Goal: Check status: Check status

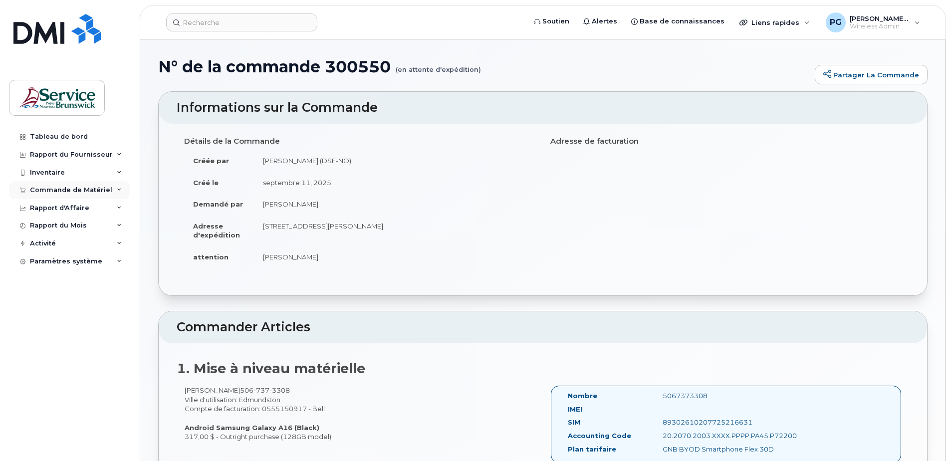
click at [76, 192] on div "Commande de Matériel" at bounding box center [71, 190] width 82 height 8
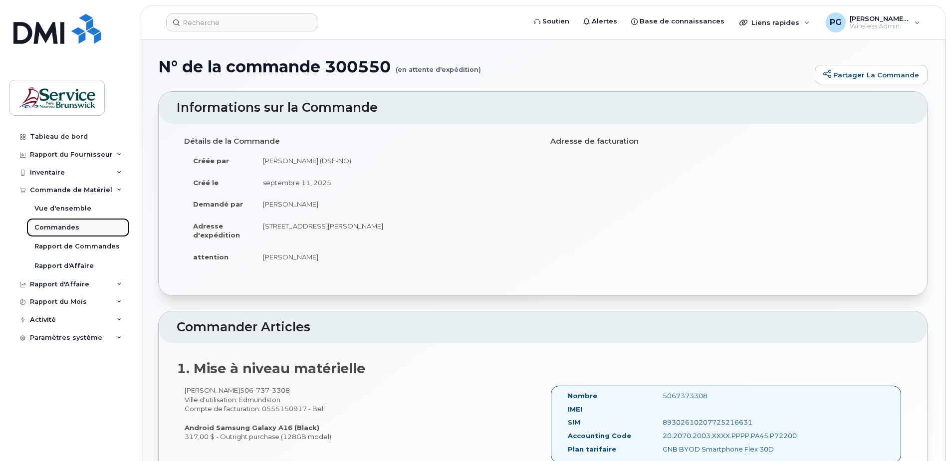
click at [65, 226] on div "Commandes" at bounding box center [56, 227] width 45 height 9
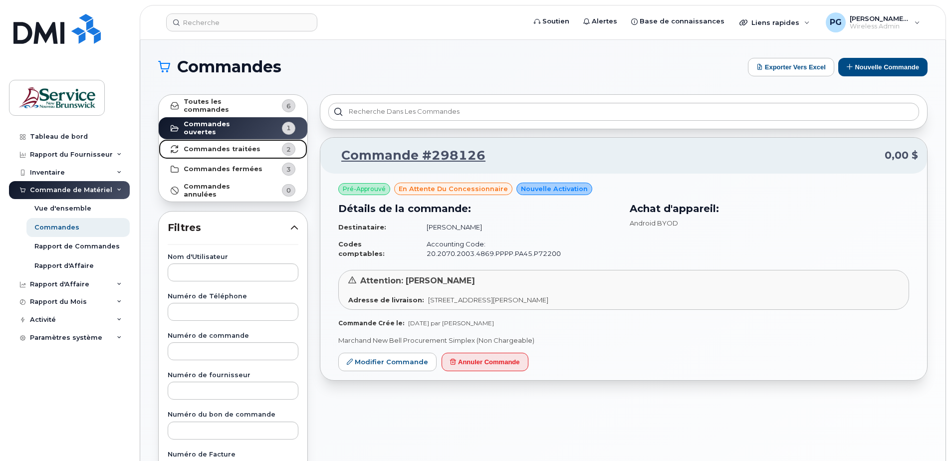
click at [211, 149] on link "Commandes traitées 2" at bounding box center [233, 149] width 149 height 20
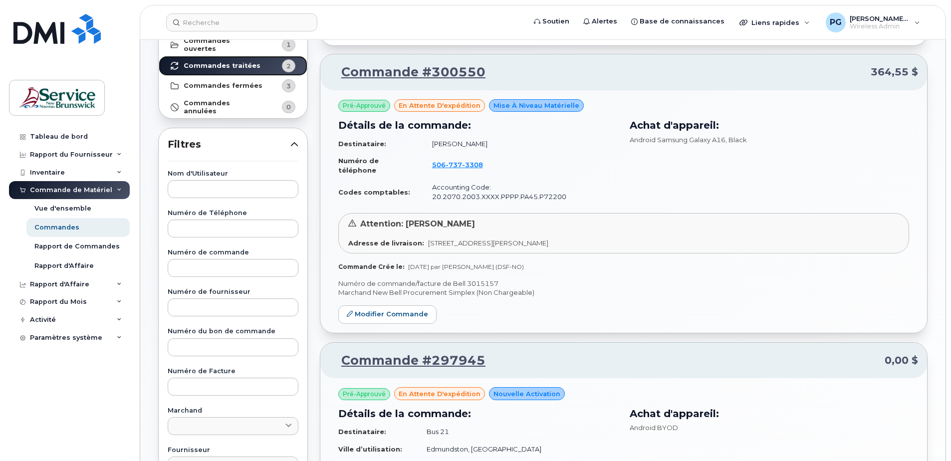
scroll to position [77, 0]
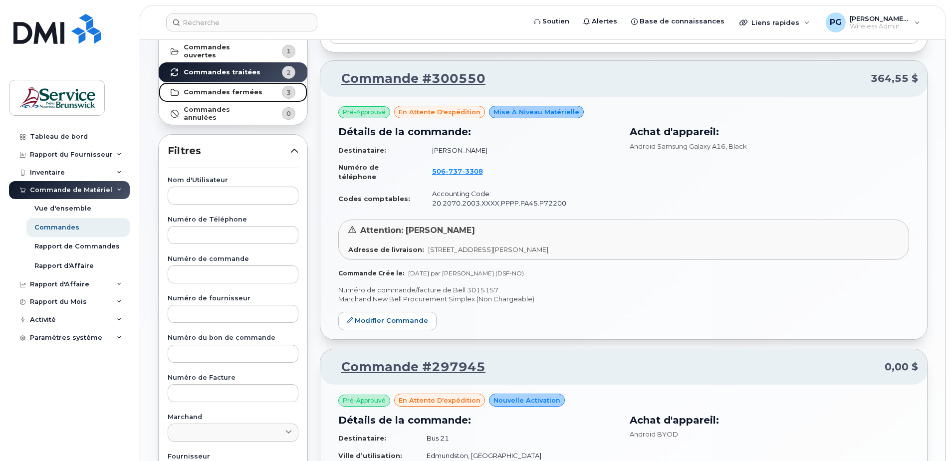
click at [217, 91] on strong "Commandes fermées" at bounding box center [223, 92] width 79 height 8
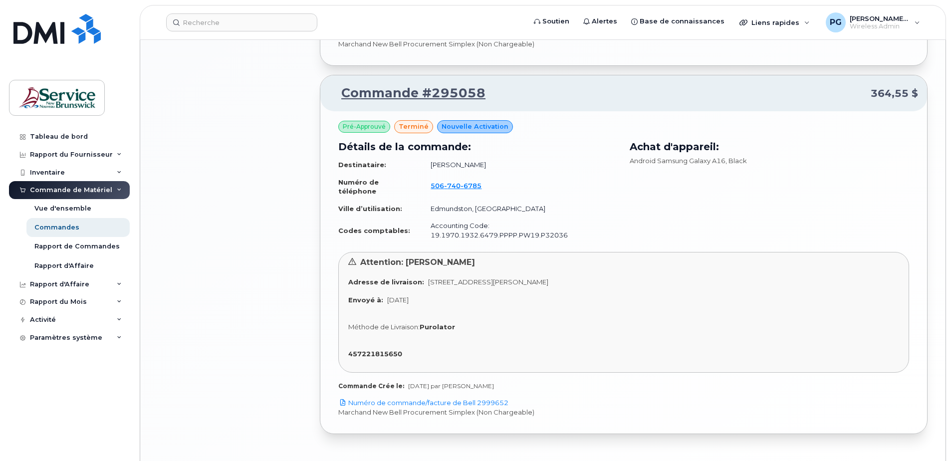
scroll to position [958, 0]
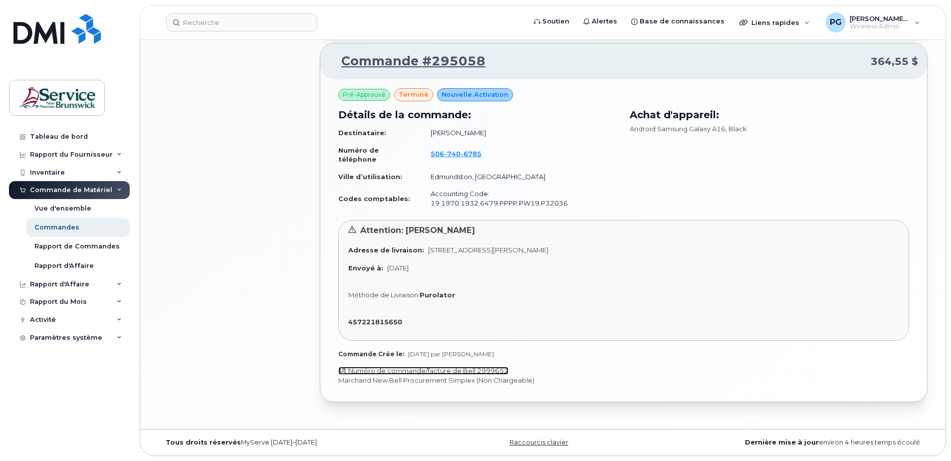
click at [409, 370] on link "Numéro de commande/facture de Bell 2999652" at bounding box center [423, 371] width 170 height 8
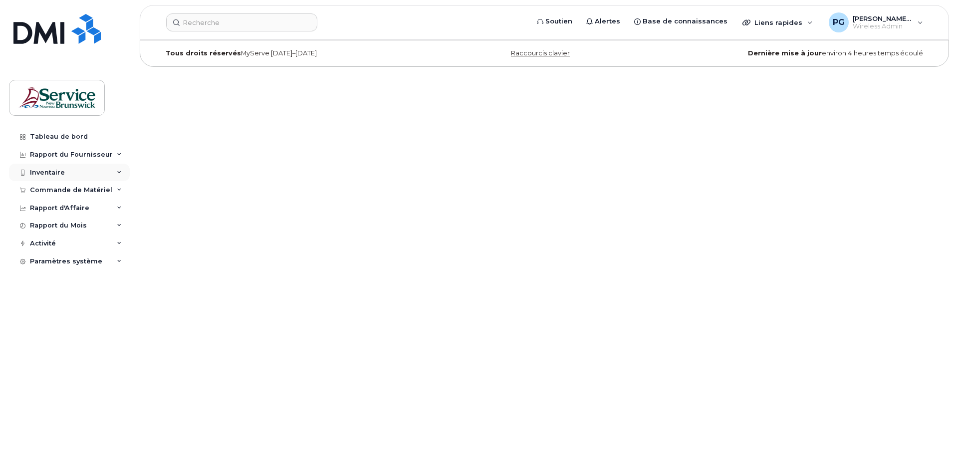
click at [44, 178] on div "Inventaire" at bounding box center [69, 173] width 121 height 18
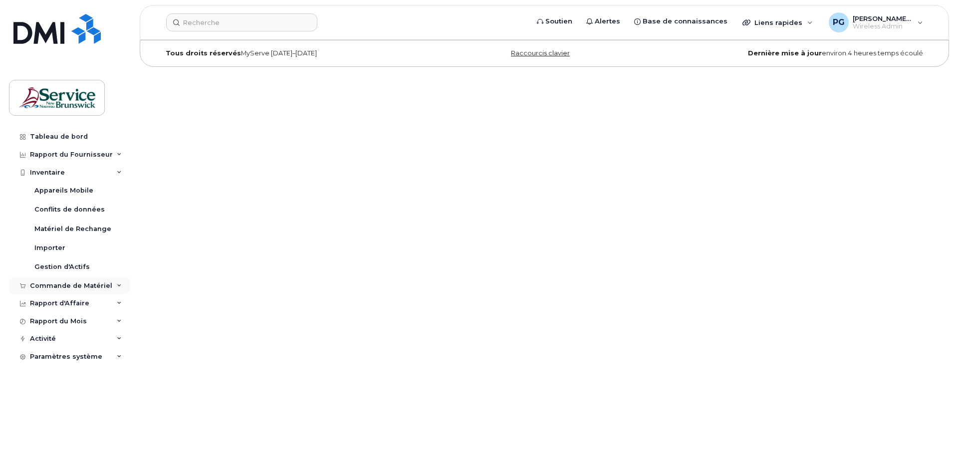
click at [75, 288] on div "Commande de Matériel" at bounding box center [71, 286] width 82 height 8
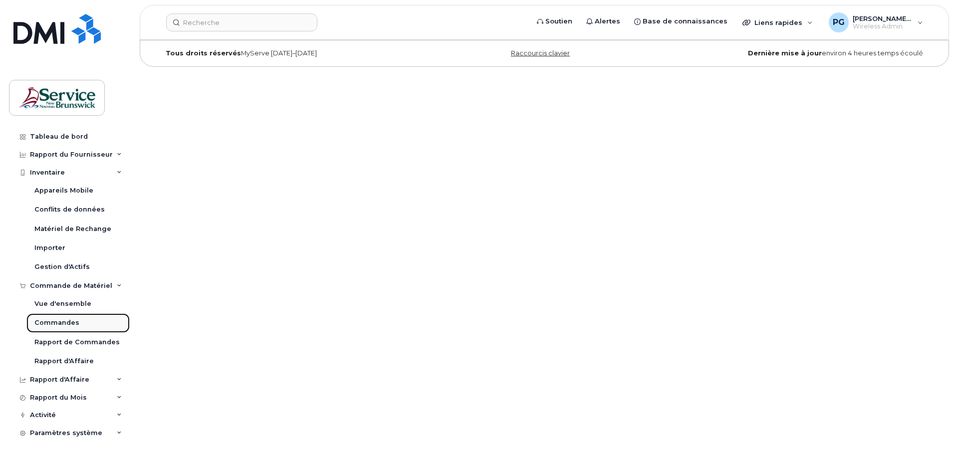
click at [67, 324] on div "Commandes" at bounding box center [56, 322] width 45 height 9
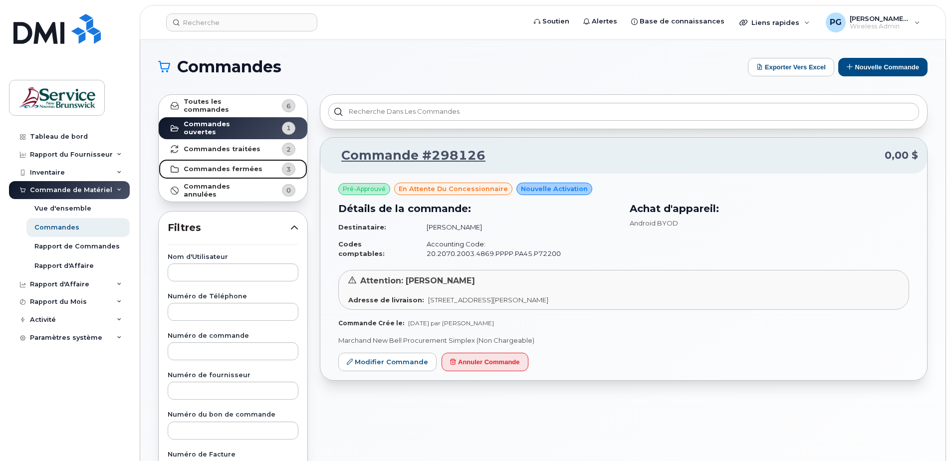
click at [228, 165] on strong "Commandes fermées" at bounding box center [223, 169] width 79 height 8
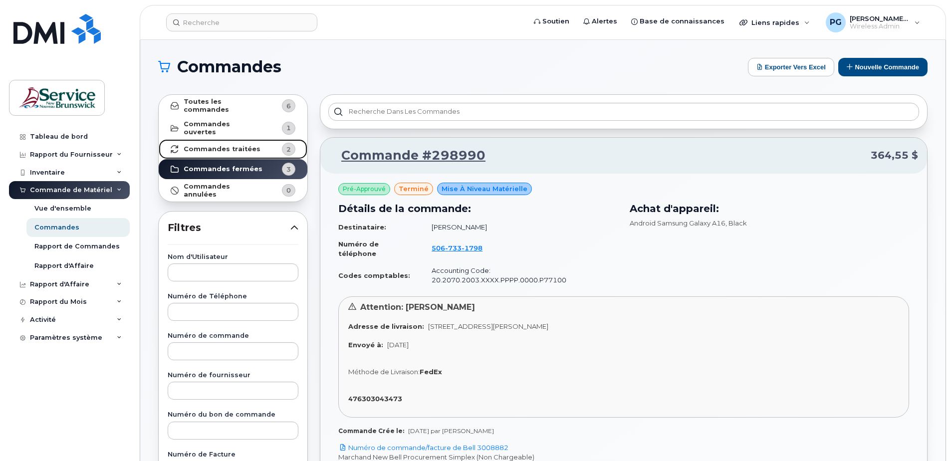
click at [243, 145] on strong "Commandes traitées" at bounding box center [222, 149] width 77 height 8
